Goal: Navigation & Orientation: Find specific page/section

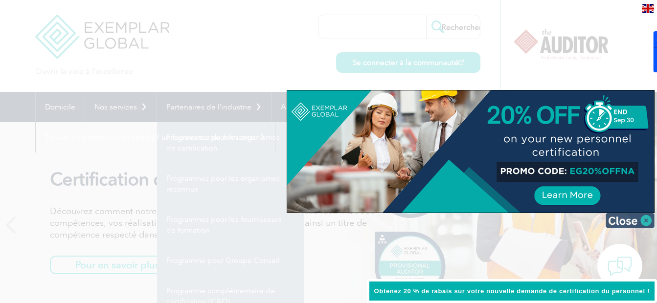
click at [642, 221] on img at bounding box center [630, 220] width 49 height 15
click at [642, 225] on icon at bounding box center [645, 225] width 12 height 0
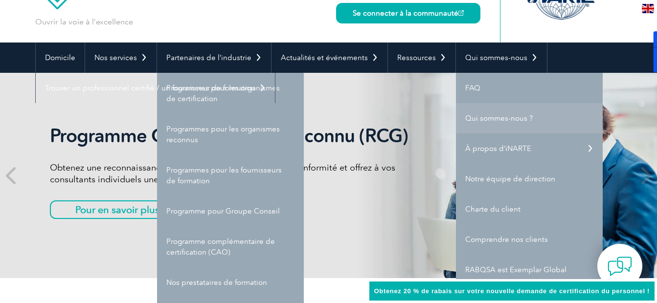
scroll to position [49, 0]
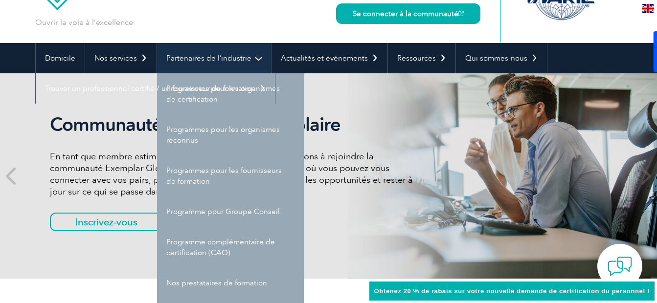
click at [255, 59] on link "Partenaires de l’industrie" at bounding box center [214, 58] width 114 height 30
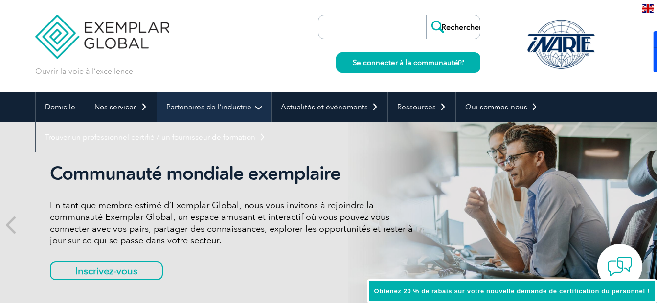
drag, startPoint x: 255, startPoint y: 59, endPoint x: 254, endPoint y: 106, distance: 47.0
click at [254, 106] on link "Partenaires de l’industrie" at bounding box center [214, 107] width 114 height 30
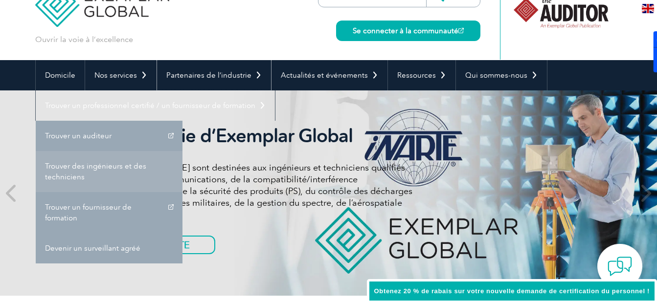
scroll to position [49, 0]
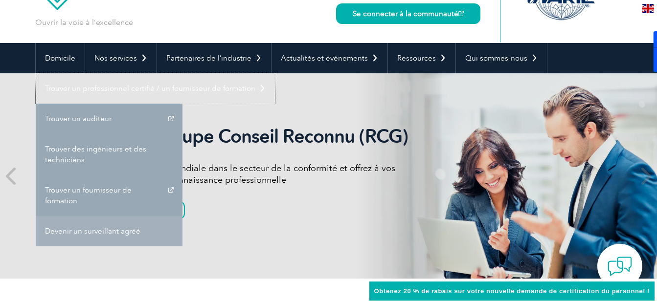
drag, startPoint x: 115, startPoint y: 240, endPoint x: 153, endPoint y: 99, distance: 145.4
click at [153, 99] on link "Trouver un professionnel certifié / un fournisseur de formation" at bounding box center [155, 88] width 239 height 30
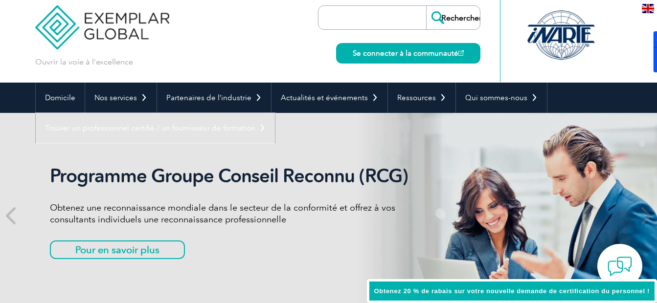
scroll to position [0, 0]
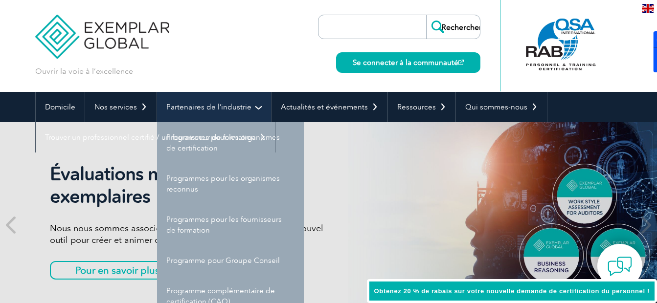
click at [256, 106] on link "Partenaires de l’industrie" at bounding box center [214, 107] width 114 height 30
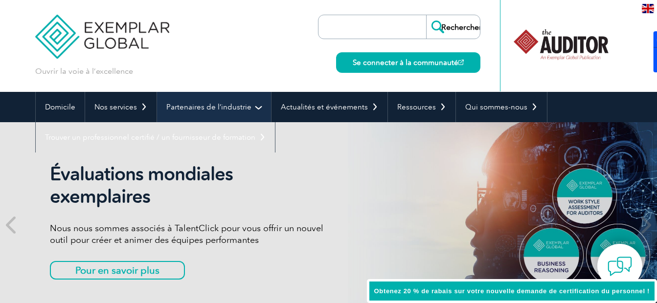
click at [189, 105] on link "Partenaires de l’industrie" at bounding box center [214, 107] width 114 height 30
drag, startPoint x: 189, startPoint y: 105, endPoint x: 176, endPoint y: 106, distance: 12.8
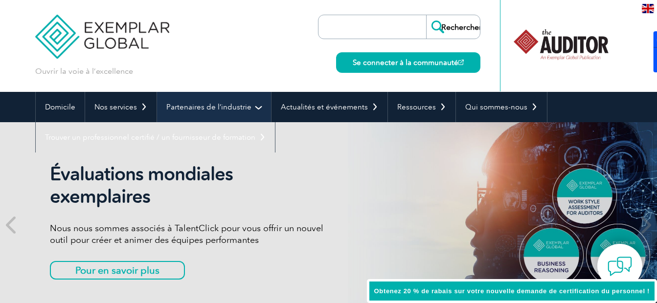
click at [176, 106] on link "Partenaires de l’industrie" at bounding box center [214, 107] width 114 height 30
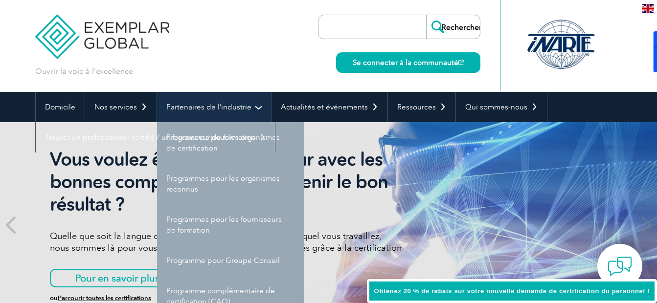
click at [257, 102] on link "Partenaires de l’industrie" at bounding box center [214, 107] width 114 height 30
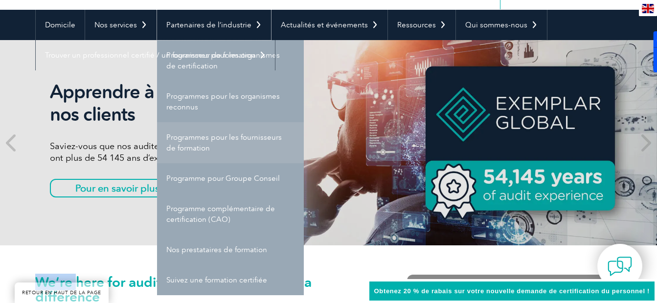
scroll to position [98, 0]
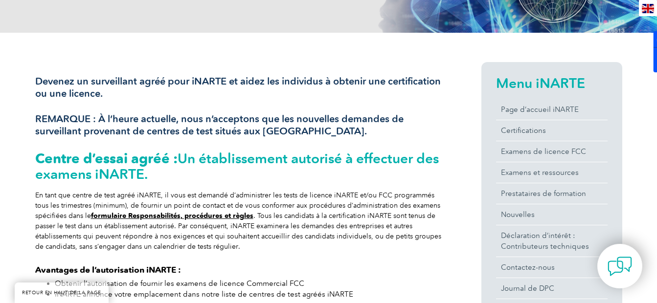
scroll to position [196, 0]
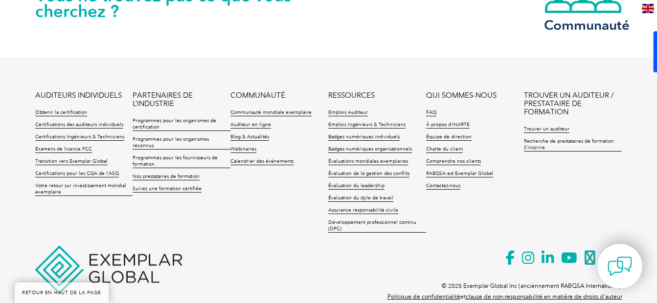
scroll to position [2125, 0]
